Goal: Answer question/provide support: Share knowledge or assist other users

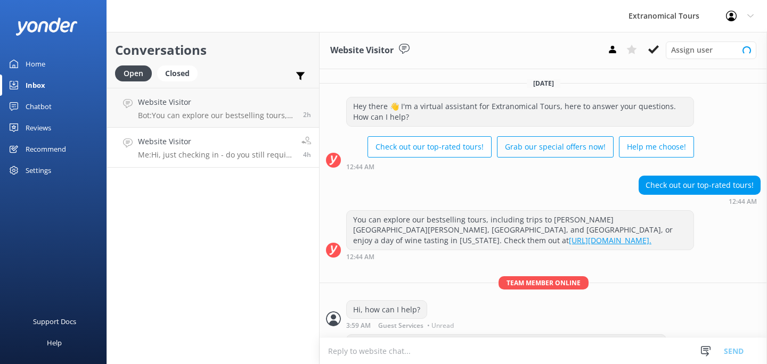
scroll to position [31, 0]
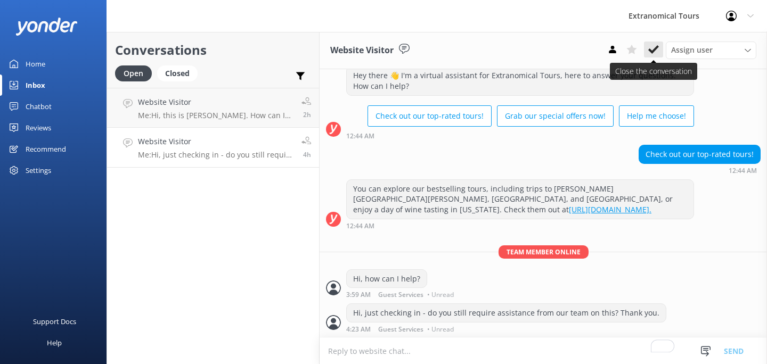
click at [651, 48] on icon at bounding box center [653, 49] width 11 height 11
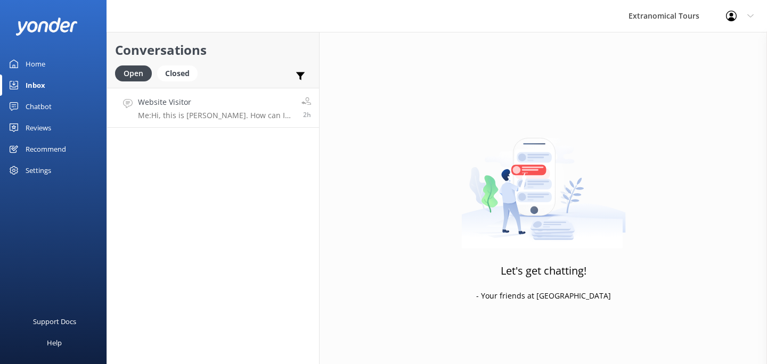
click at [264, 105] on h4 "Website Visitor" at bounding box center [216, 102] width 156 height 12
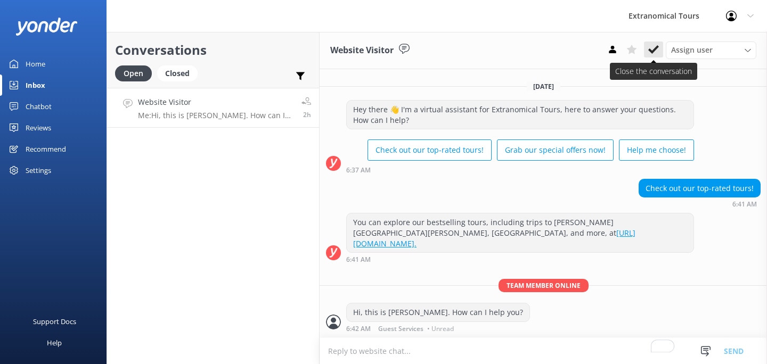
click at [650, 51] on use at bounding box center [653, 49] width 11 height 9
